Goal: Information Seeking & Learning: Learn about a topic

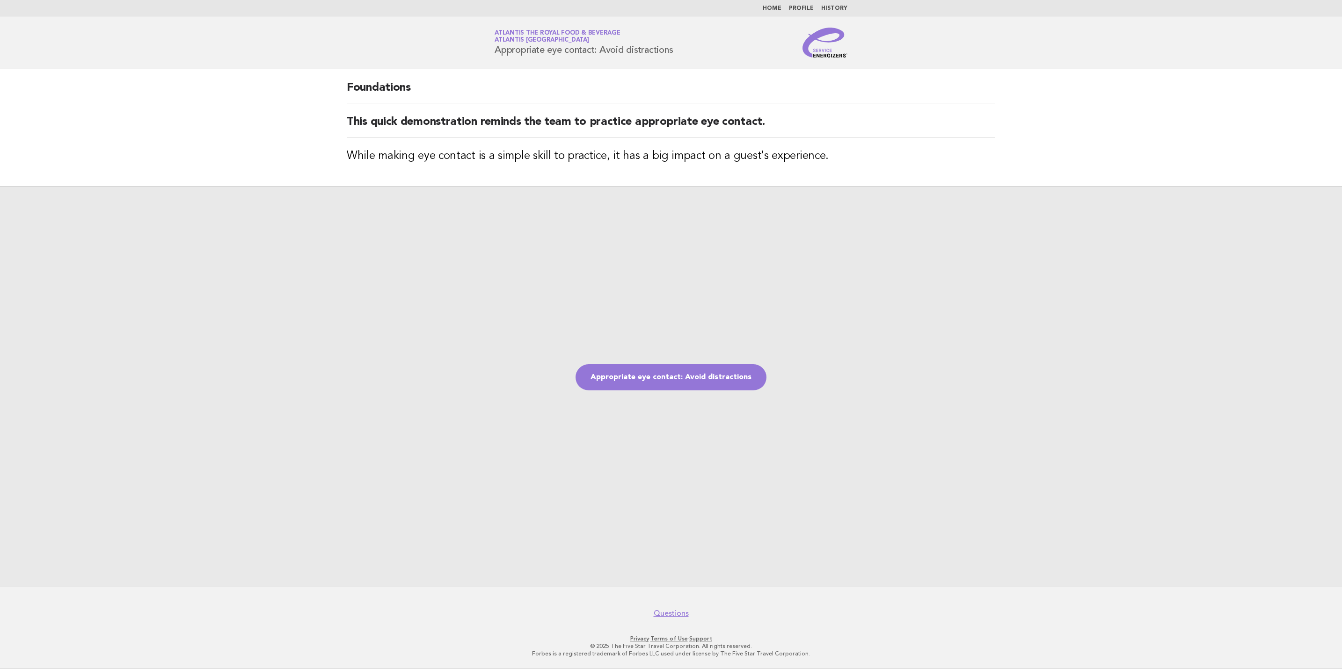
click at [823, 56] on img at bounding box center [824, 43] width 45 height 30
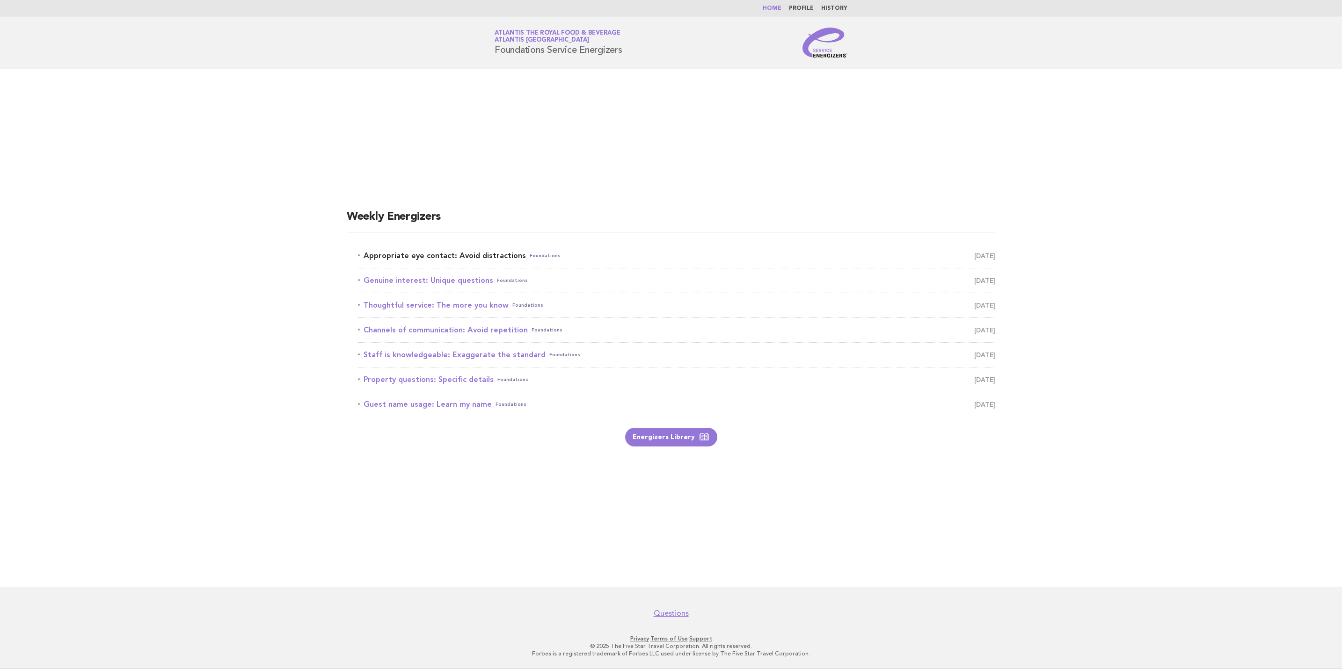
click at [974, 256] on span "[DATE]" at bounding box center [984, 255] width 21 height 13
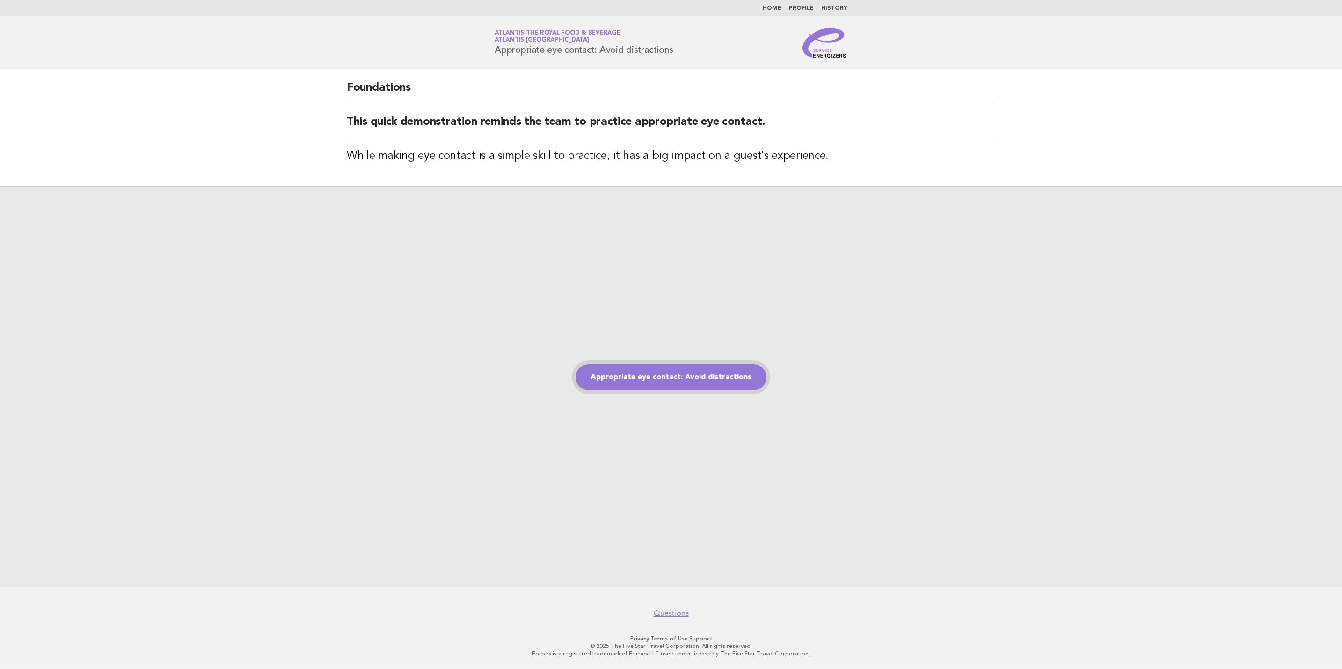
click at [704, 382] on link "Appropriate eye contact: Avoid distractions" at bounding box center [670, 377] width 191 height 26
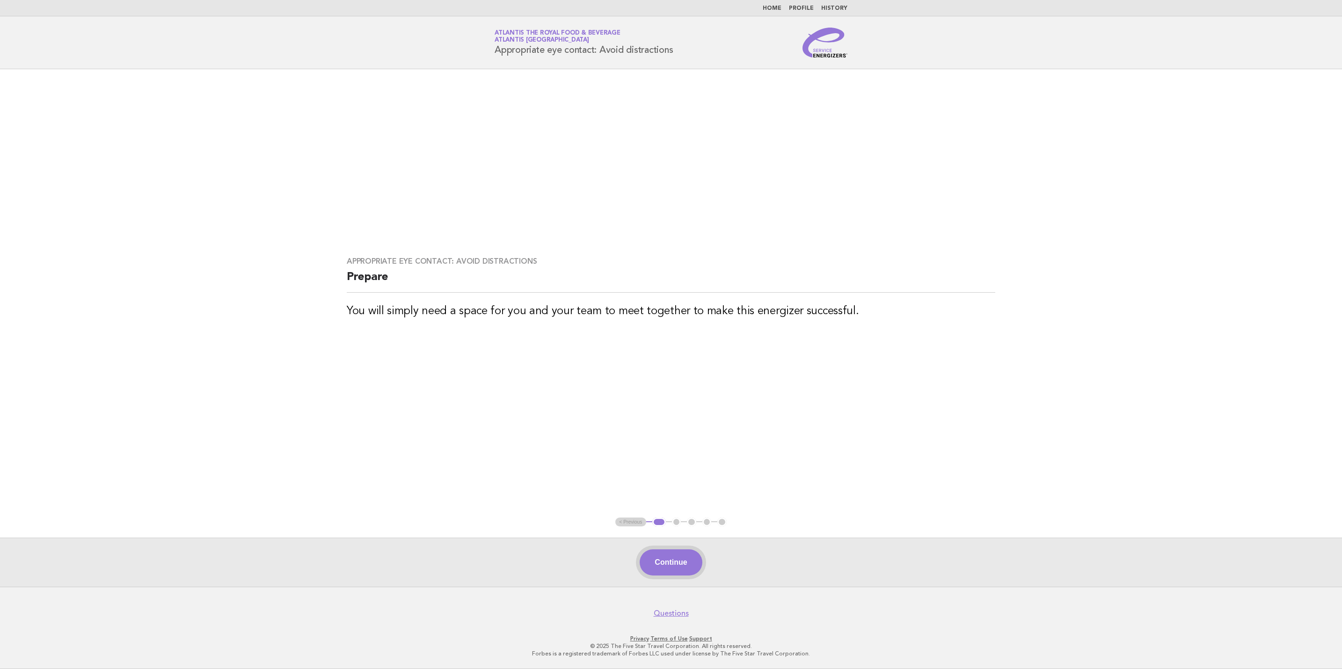
click at [667, 577] on div "Continue" at bounding box center [671, 562] width 1342 height 49
click at [676, 560] on button "Continue" at bounding box center [670, 563] width 62 height 26
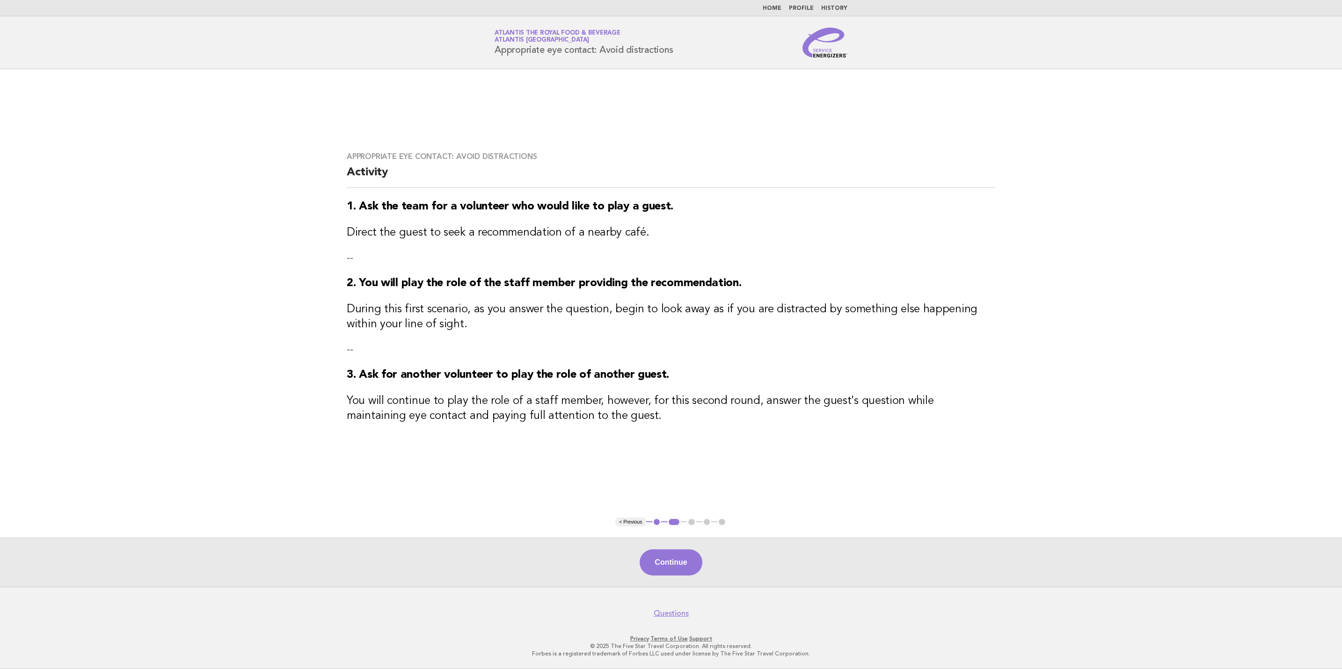
click at [677, 560] on button "Continue" at bounding box center [670, 563] width 62 height 26
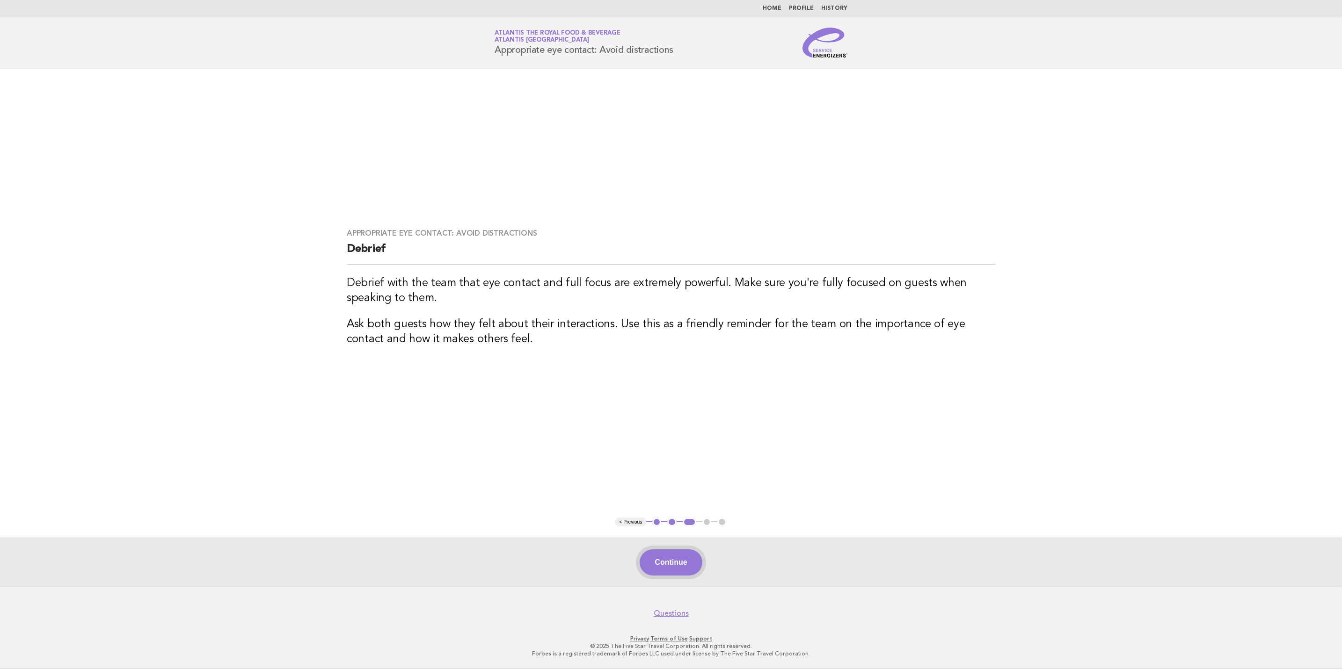
click at [684, 567] on button "Continue" at bounding box center [670, 563] width 62 height 26
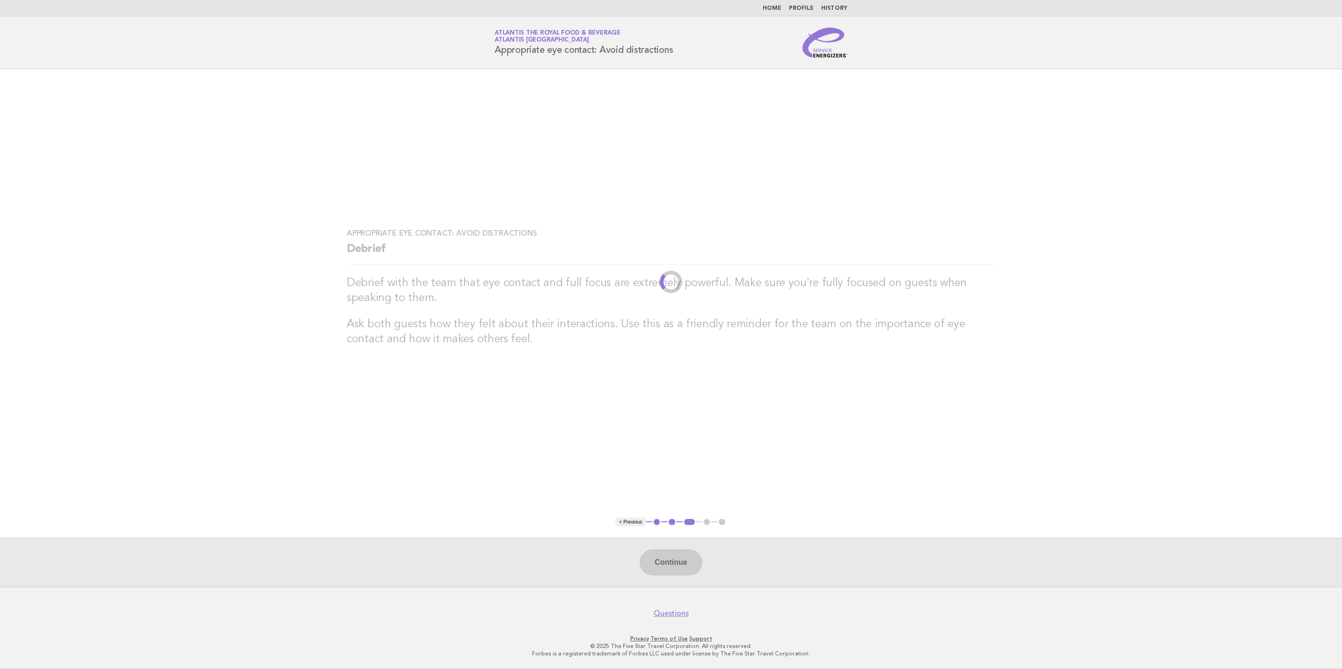
drag, startPoint x: 685, startPoint y: 567, endPoint x: 1033, endPoint y: 423, distance: 377.1
click at [1033, 423] on main "Appropriate eye contact: Avoid distractions Debrief Debrief with the team that …" at bounding box center [671, 328] width 1342 height 518
click at [657, 338] on input "number" at bounding box center [671, 335] width 28 height 26
type input "**"
click at [660, 548] on div "Continue" at bounding box center [671, 562] width 1342 height 49
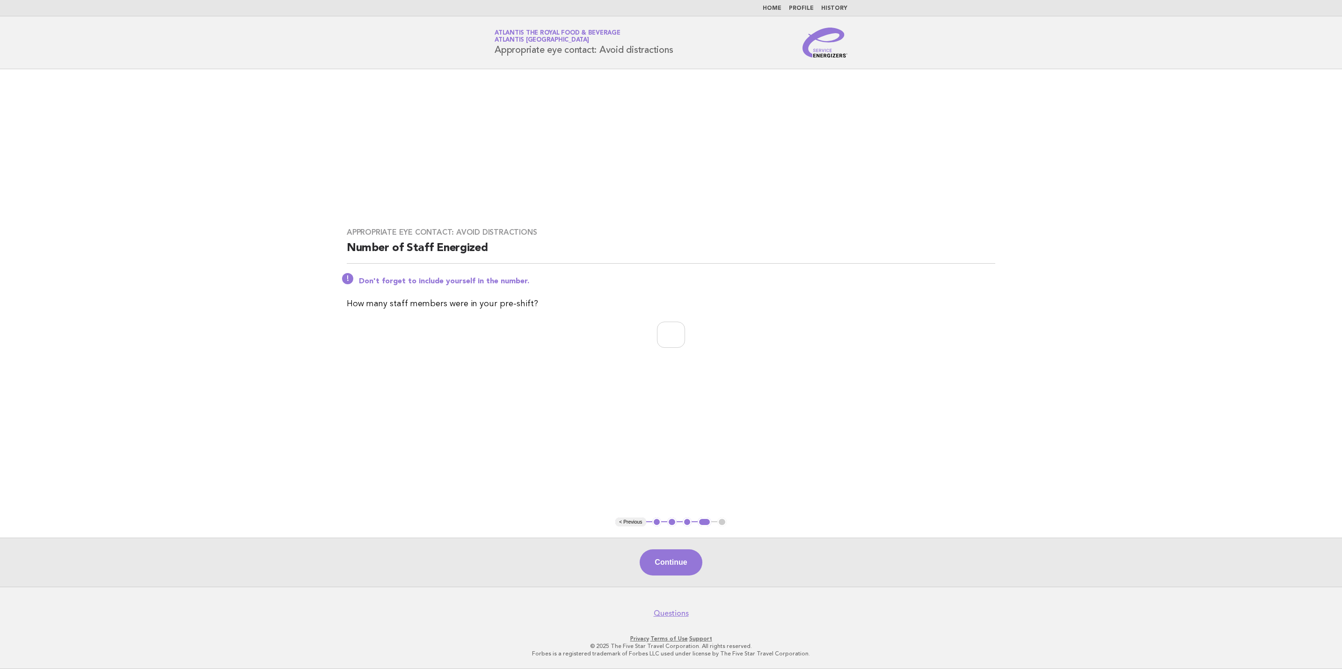
click at [662, 564] on button "Continue" at bounding box center [670, 563] width 62 height 26
